Goal: Task Accomplishment & Management: Use online tool/utility

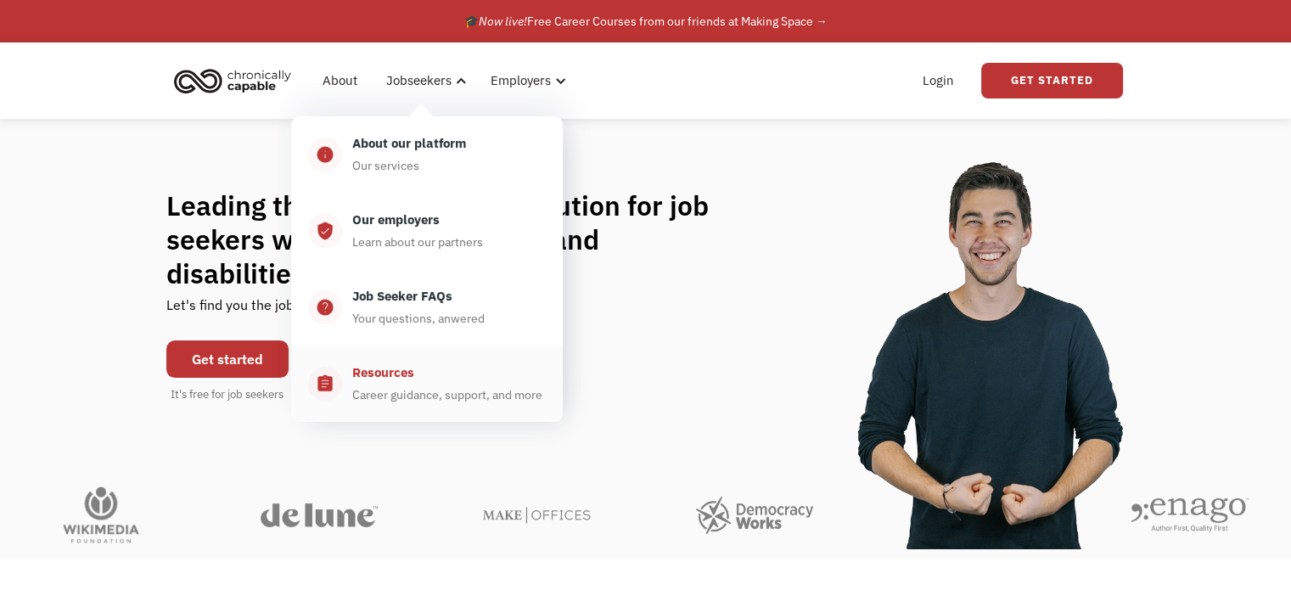
click at [409, 386] on div "Career guidance, support, and more" at bounding box center [447, 395] width 190 height 20
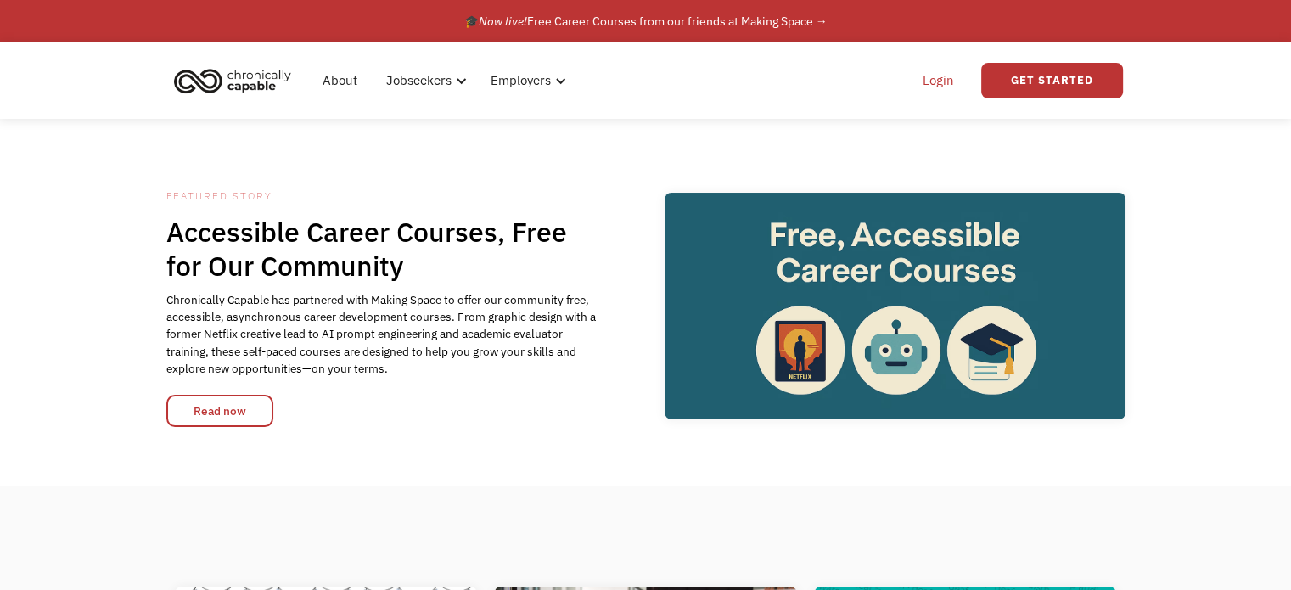
click at [940, 81] on link "Login" at bounding box center [939, 80] width 52 height 54
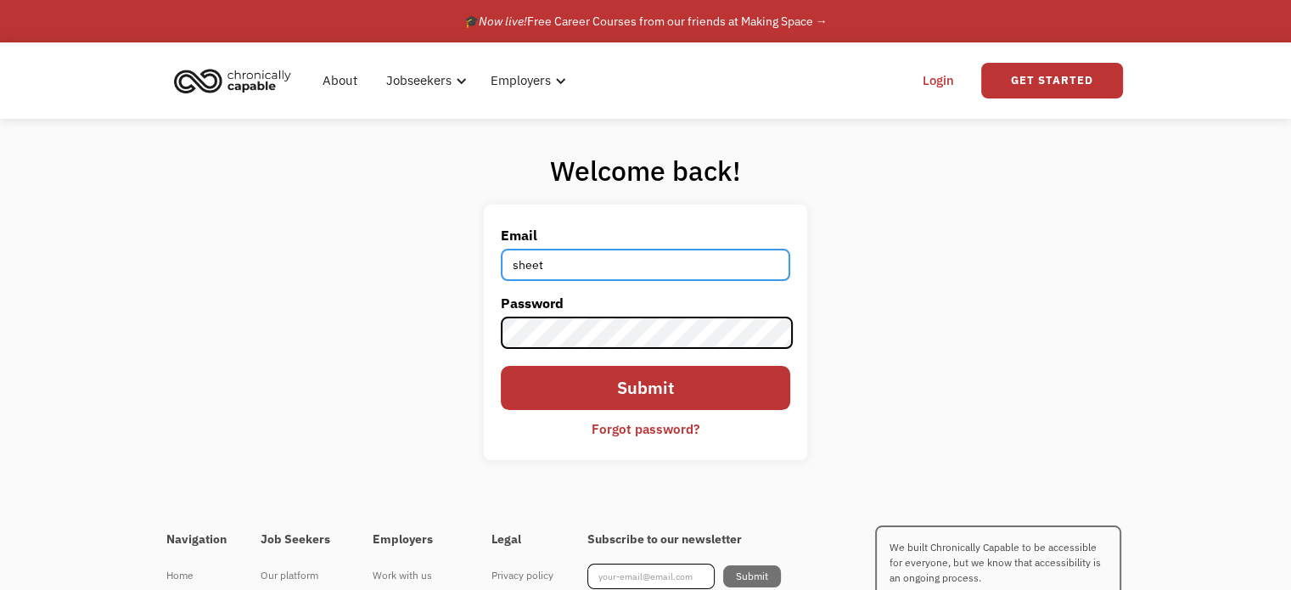
click at [556, 264] on input "sheet" at bounding box center [645, 265] width 289 height 32
type input "[EMAIL_ADDRESS][DOMAIN_NAME]"
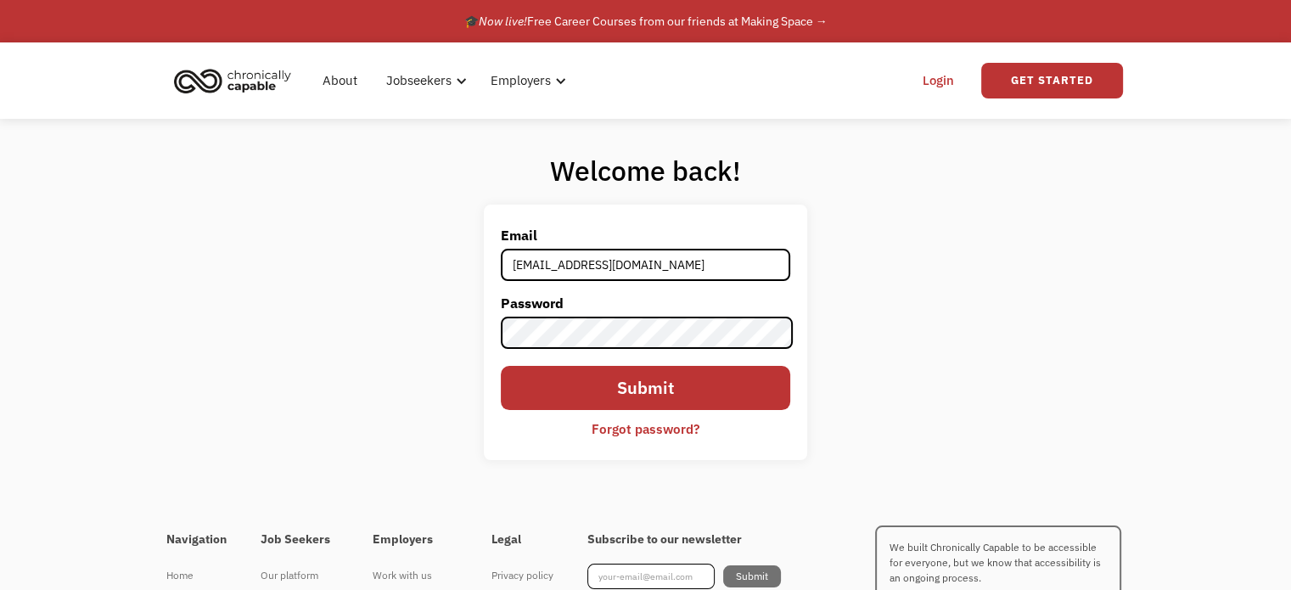
click at [635, 378] on input "Submit" at bounding box center [645, 388] width 289 height 44
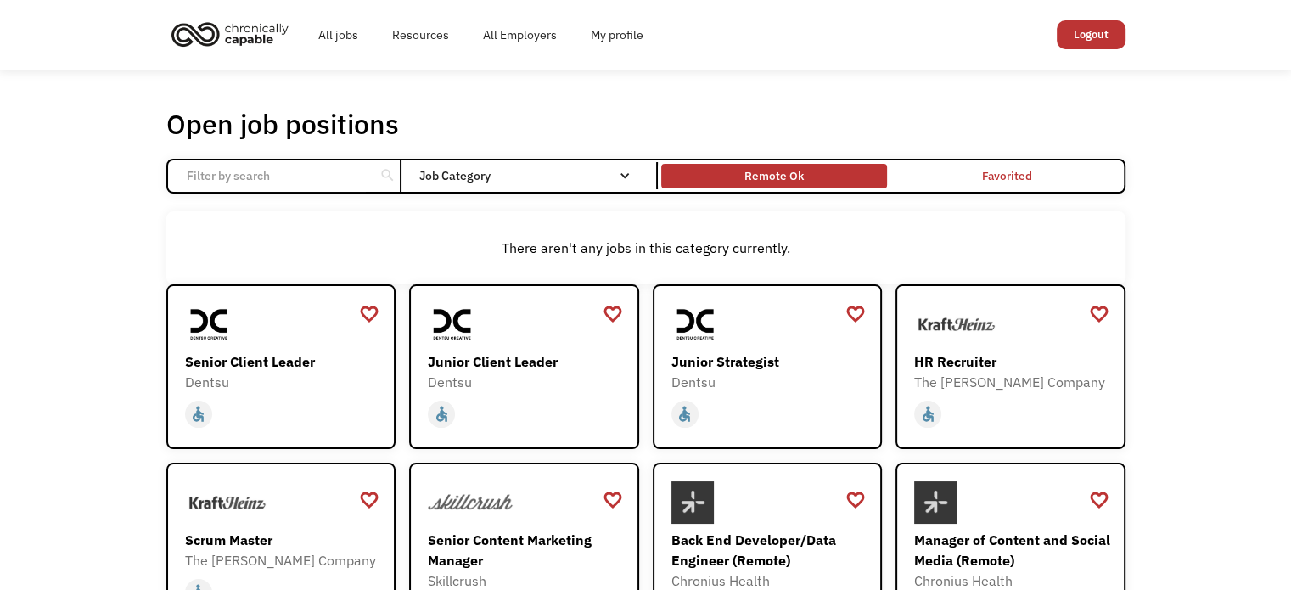
click at [751, 170] on div "Remote Ok" at bounding box center [774, 176] width 59 height 20
click at [786, 186] on div "Remote Ok" at bounding box center [774, 176] width 59 height 20
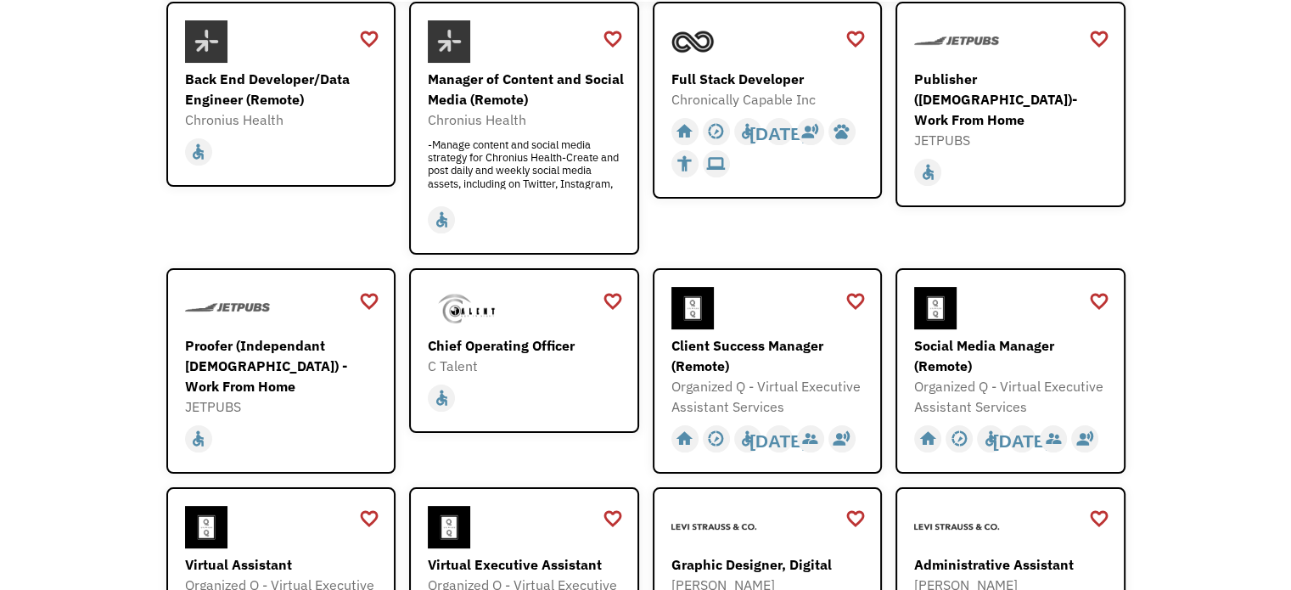
scroll to position [453, 0]
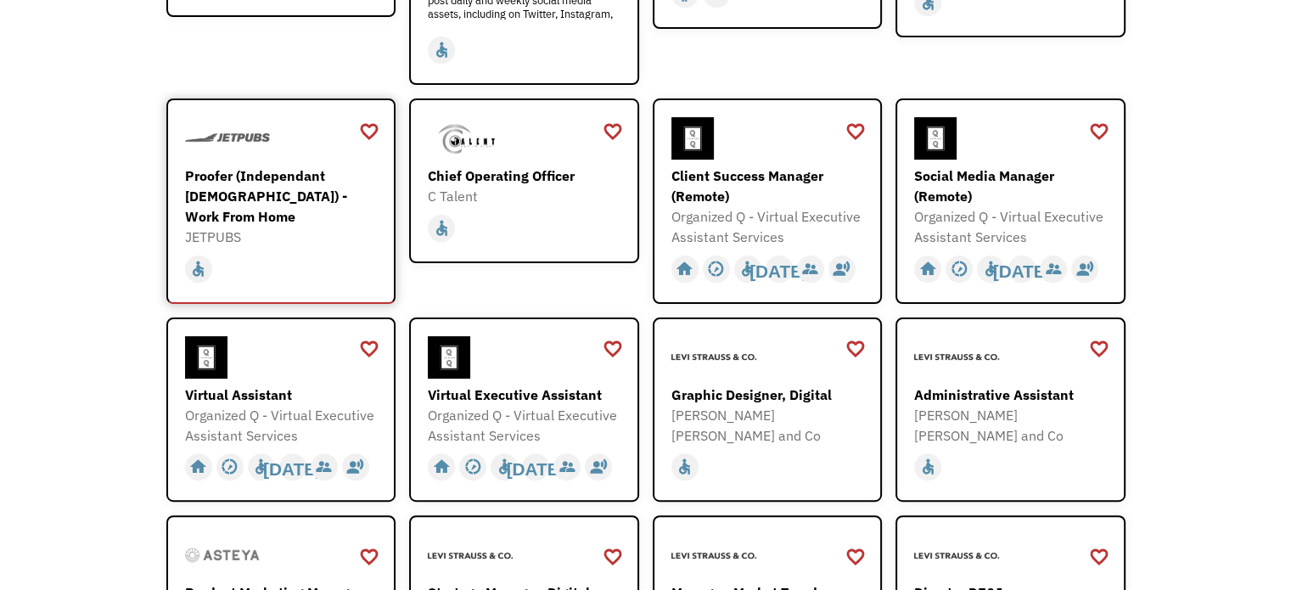
click at [308, 189] on div "Proofer (Independant [DEMOGRAPHIC_DATA]) - Work From Home" at bounding box center [283, 196] width 197 height 61
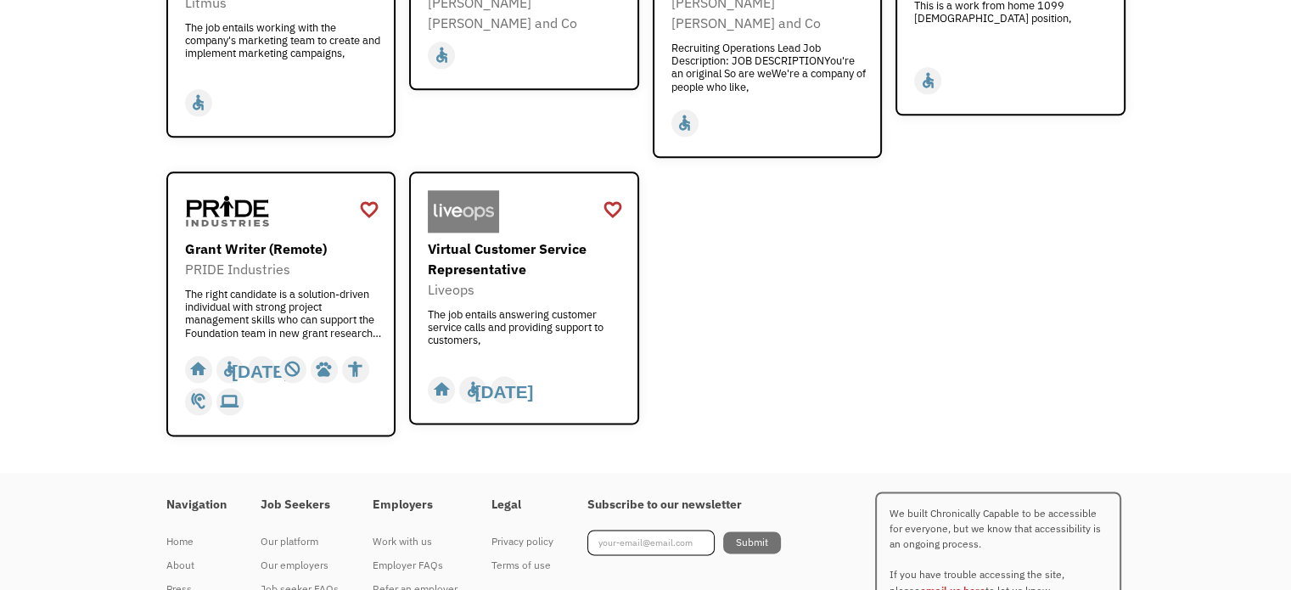
scroll to position [2202, 0]
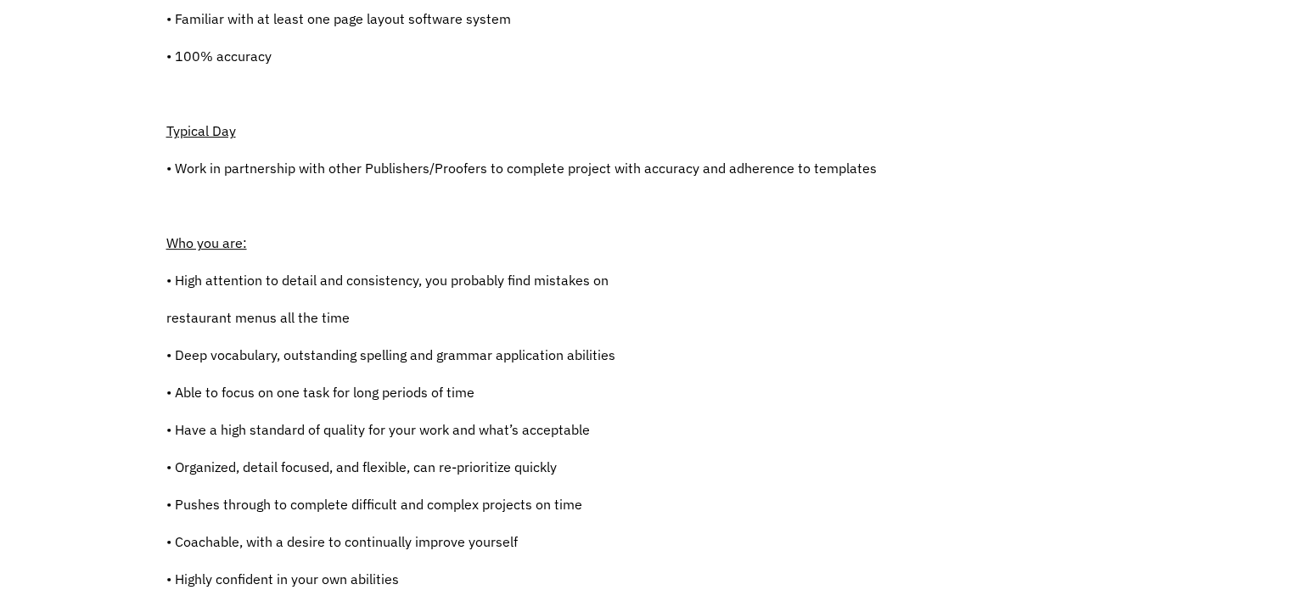
scroll to position [622, 0]
